Goal: Information Seeking & Learning: Learn about a topic

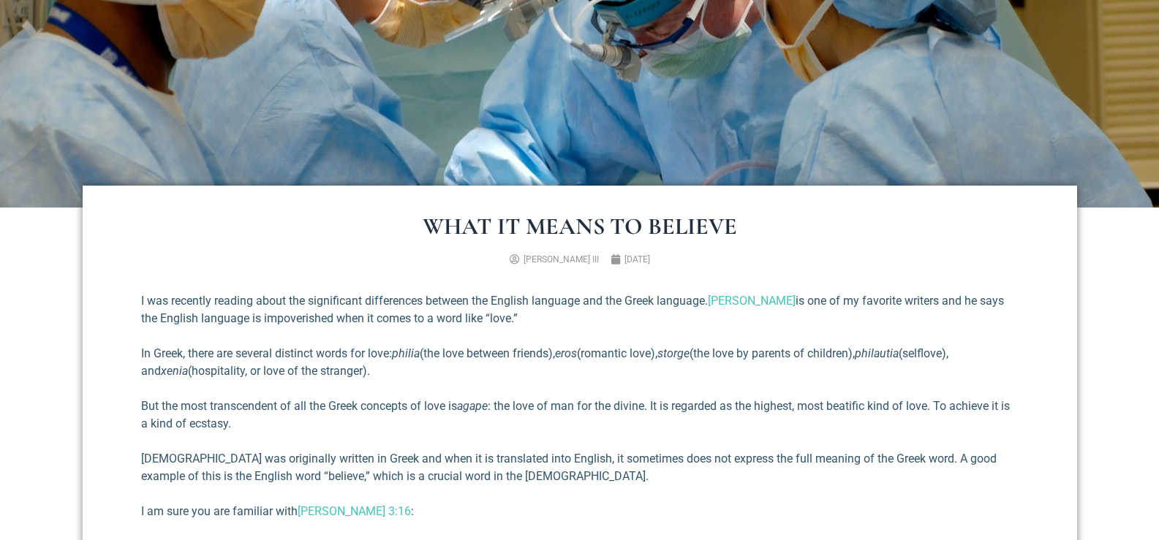
scroll to position [439, 0]
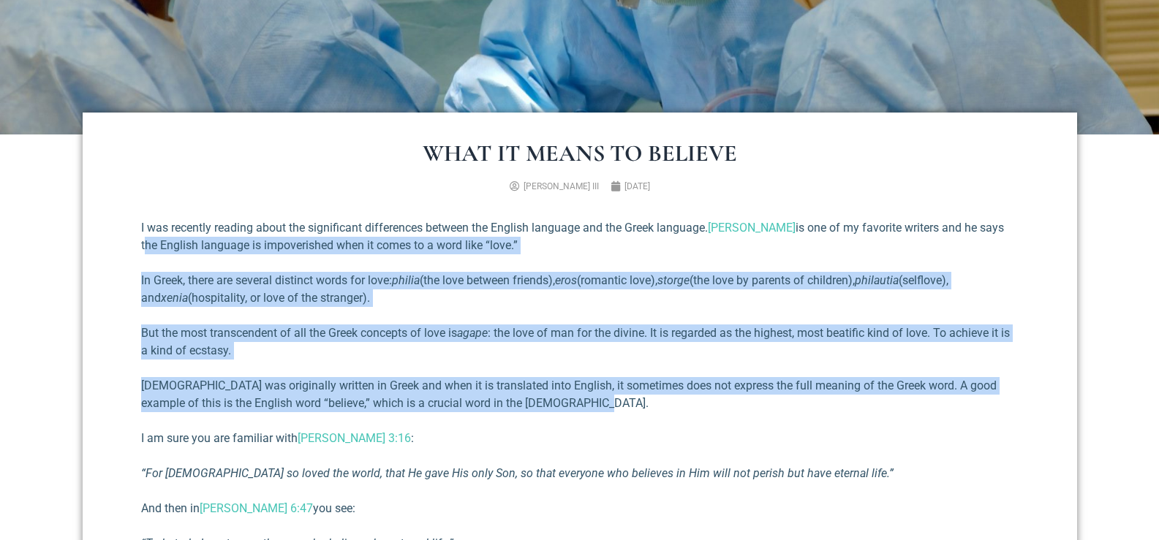
drag, startPoint x: 1000, startPoint y: 225, endPoint x: 928, endPoint y: 410, distance: 198.0
copy div "the English language is impoverished when it comes to a word like “love.” In Gr…"
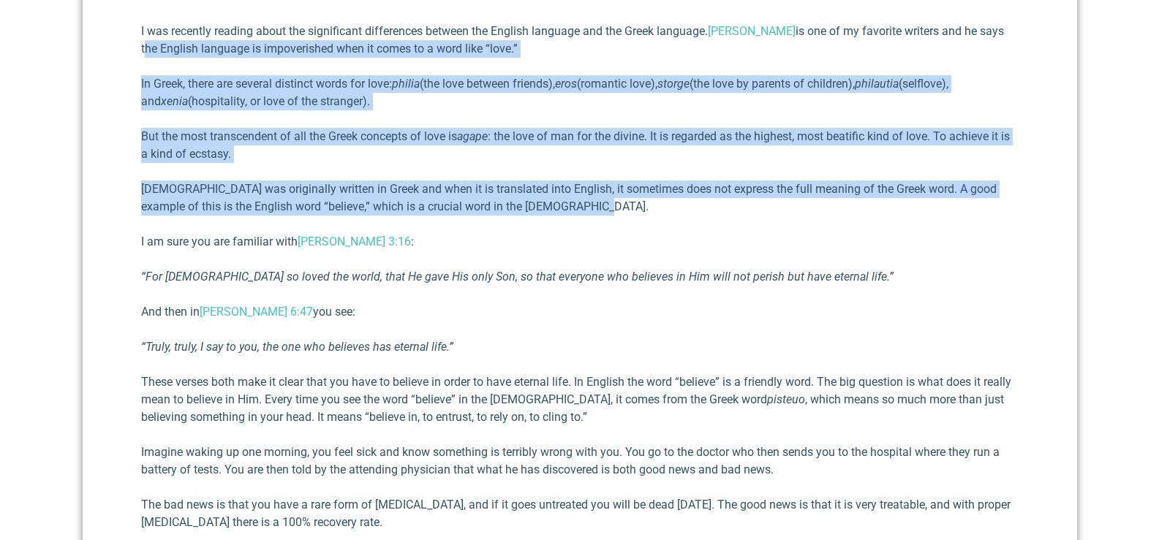
scroll to position [658, 0]
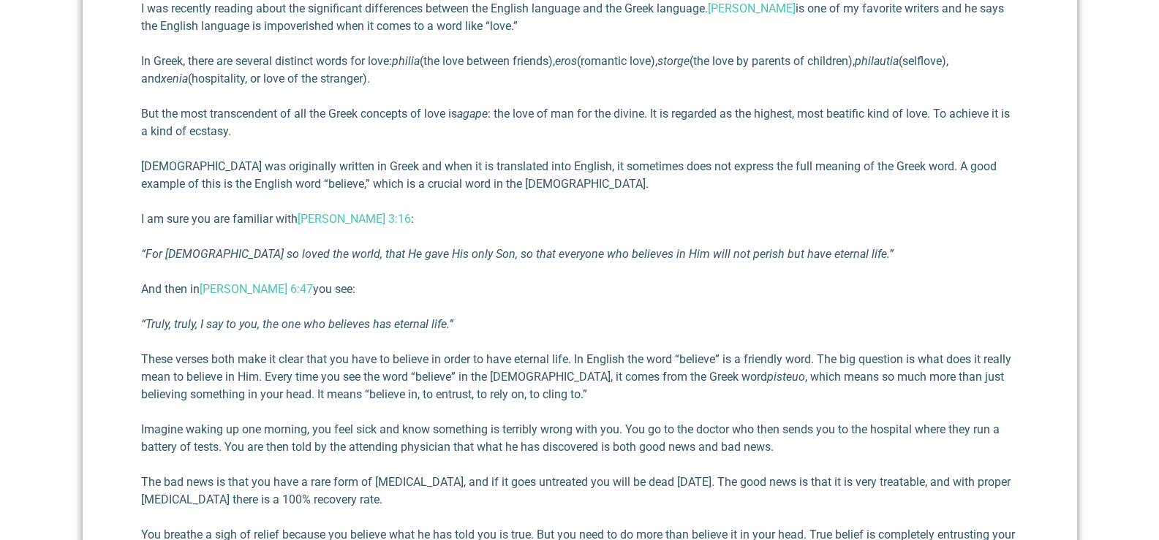
click at [640, 306] on div "I was recently reading about the significant differences between the English la…" at bounding box center [580, 339] width 878 height 679
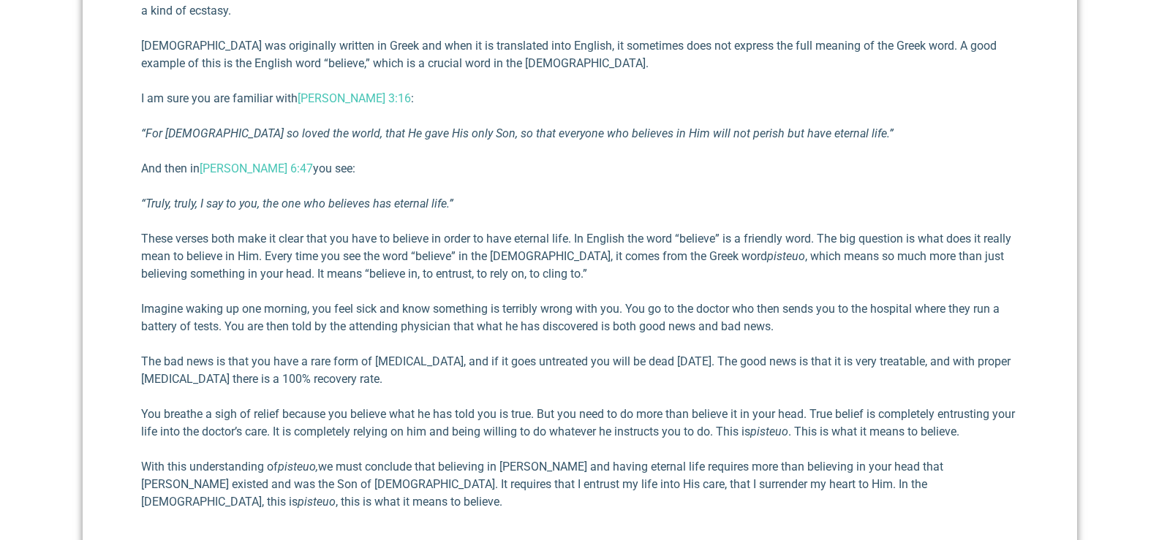
scroll to position [804, 0]
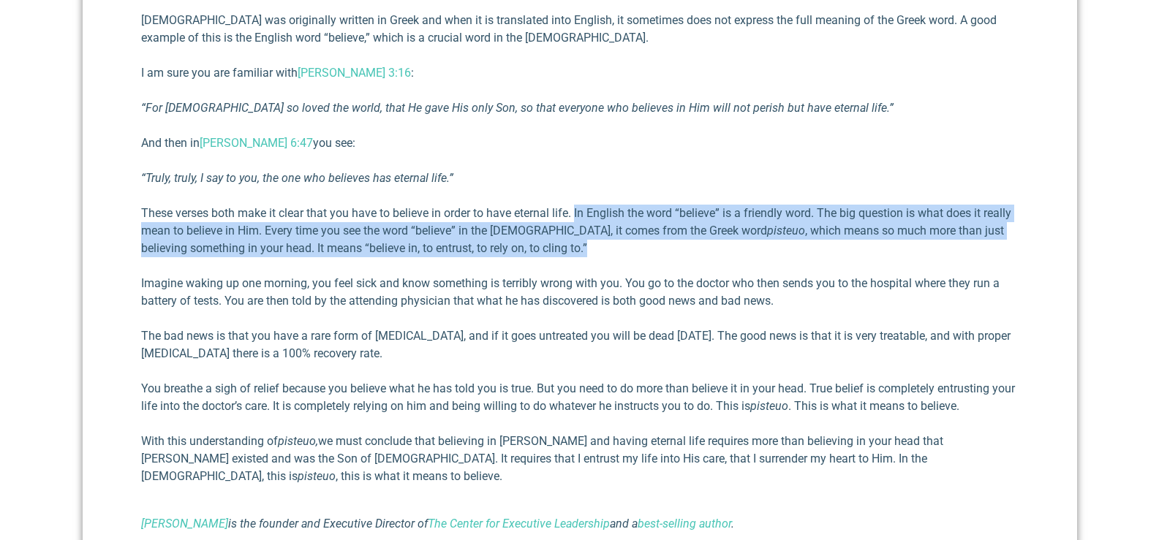
drag, startPoint x: 576, startPoint y: 211, endPoint x: 601, endPoint y: 246, distance: 43.0
click at [601, 246] on p "These verses both make it clear that you have to believe in order to have etern…" at bounding box center [580, 231] width 878 height 53
copy p "In English the word “believe” is a friendly word. The big question is what does…"
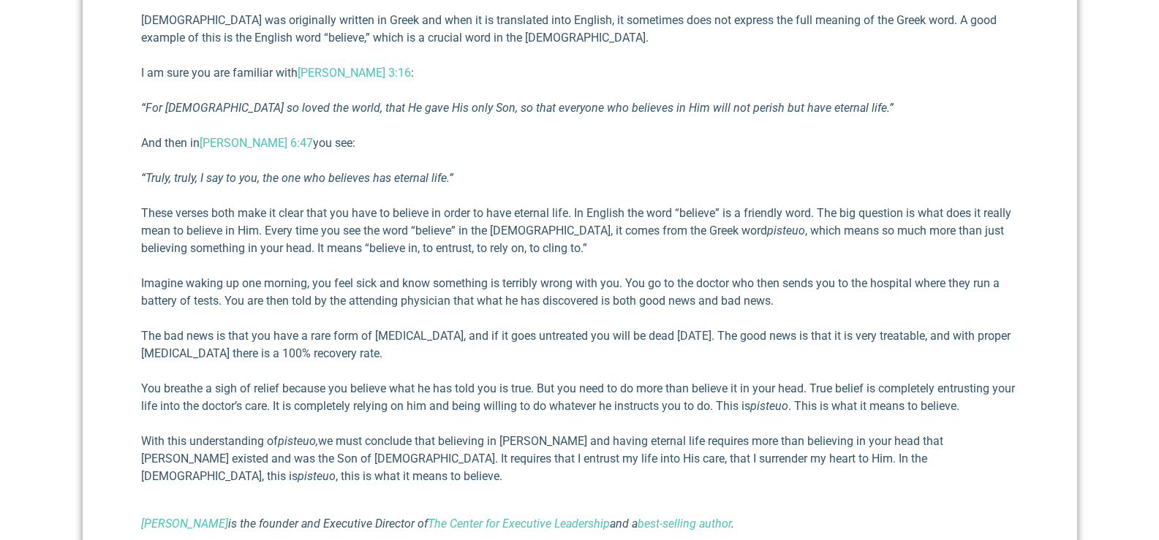
click at [614, 262] on div "I was recently reading about the significant differences between the English la…" at bounding box center [580, 193] width 878 height 679
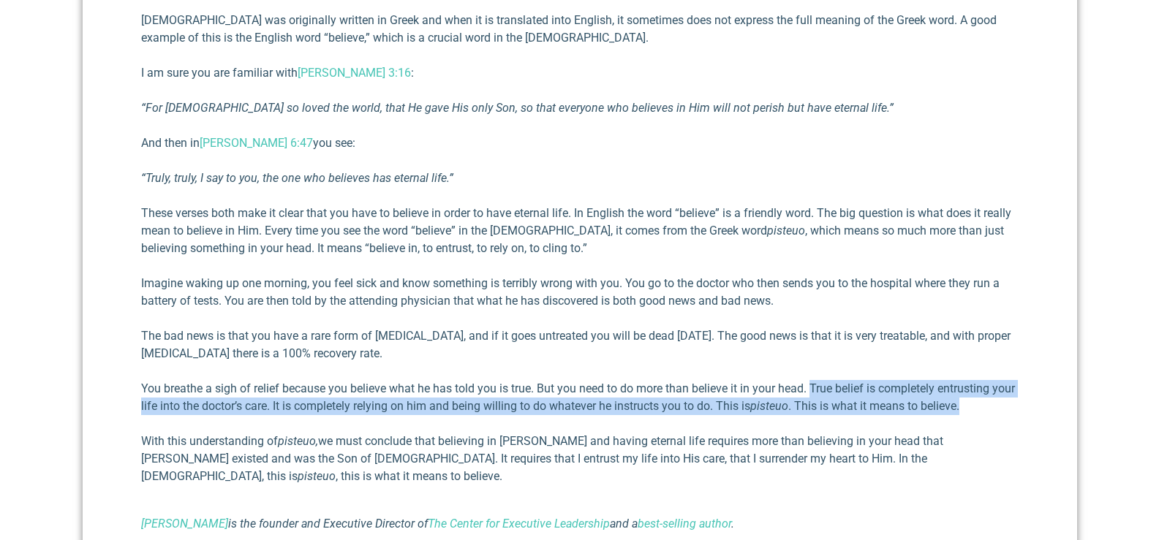
drag, startPoint x: 812, startPoint y: 386, endPoint x: 995, endPoint y: 406, distance: 183.2
click at [995, 406] on p "You breathe a sigh of relief because you believe what he has told you is true. …" at bounding box center [580, 397] width 878 height 35
copy p "True belief is completely entrusting your life into the doctor’s care. It is co…"
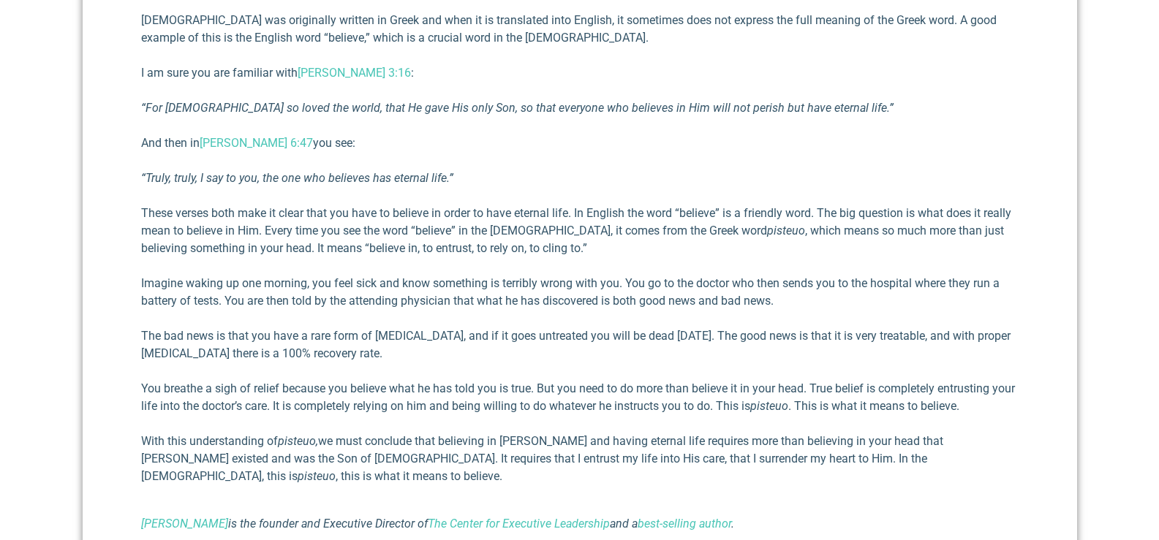
click at [779, 425] on div "I was recently reading about the significant differences between the English la…" at bounding box center [580, 193] width 878 height 679
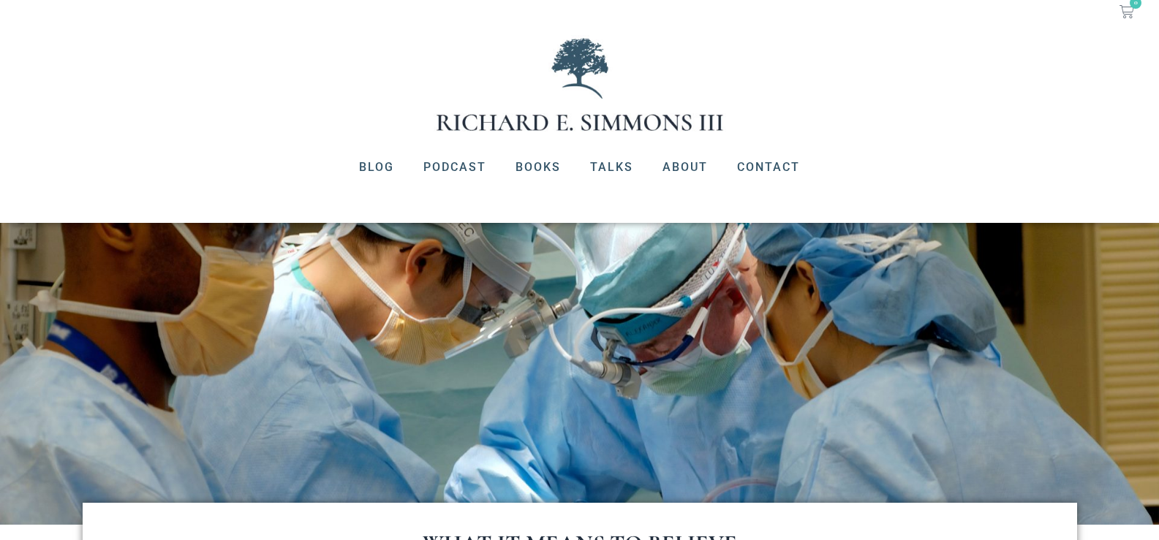
scroll to position [0, 0]
